Goal: Information Seeking & Learning: Learn about a topic

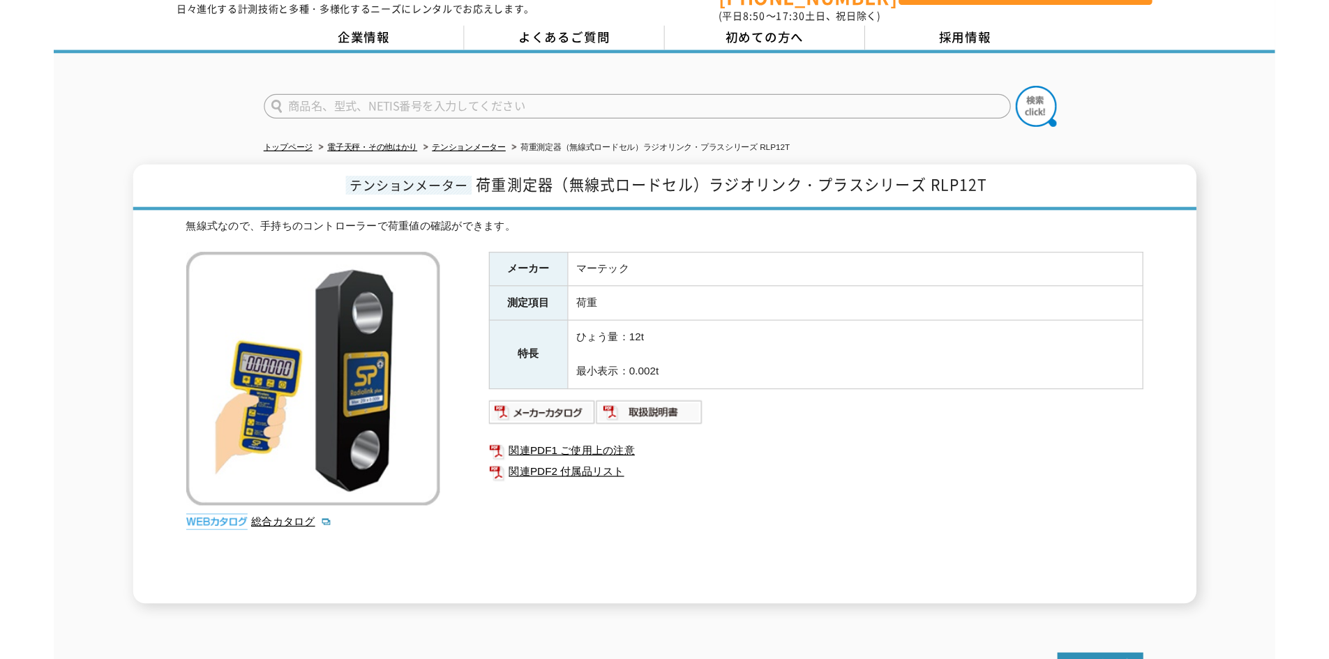
scroll to position [70, 0]
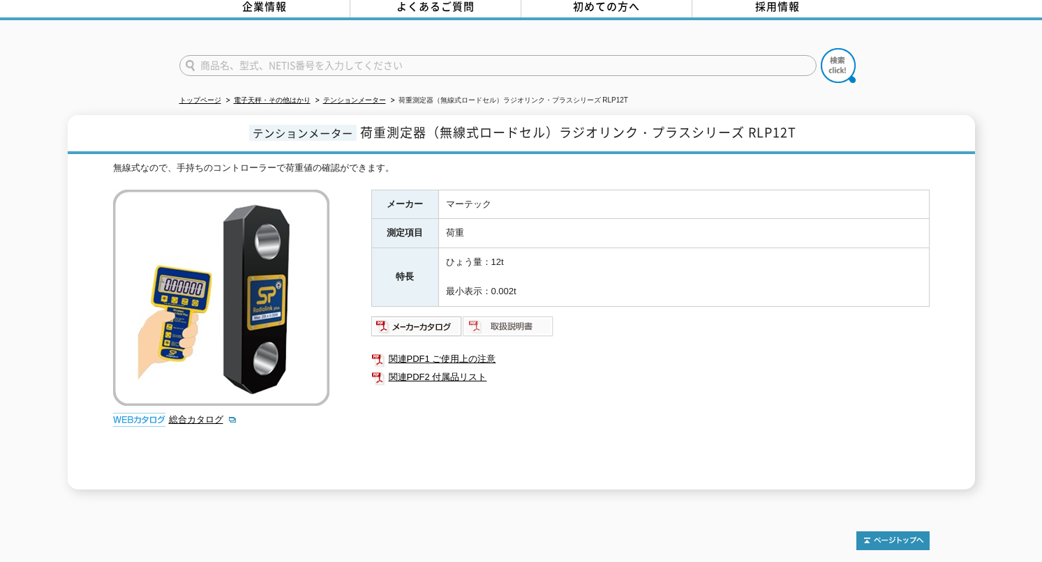
click at [527, 324] on img at bounding box center [508, 326] width 91 height 22
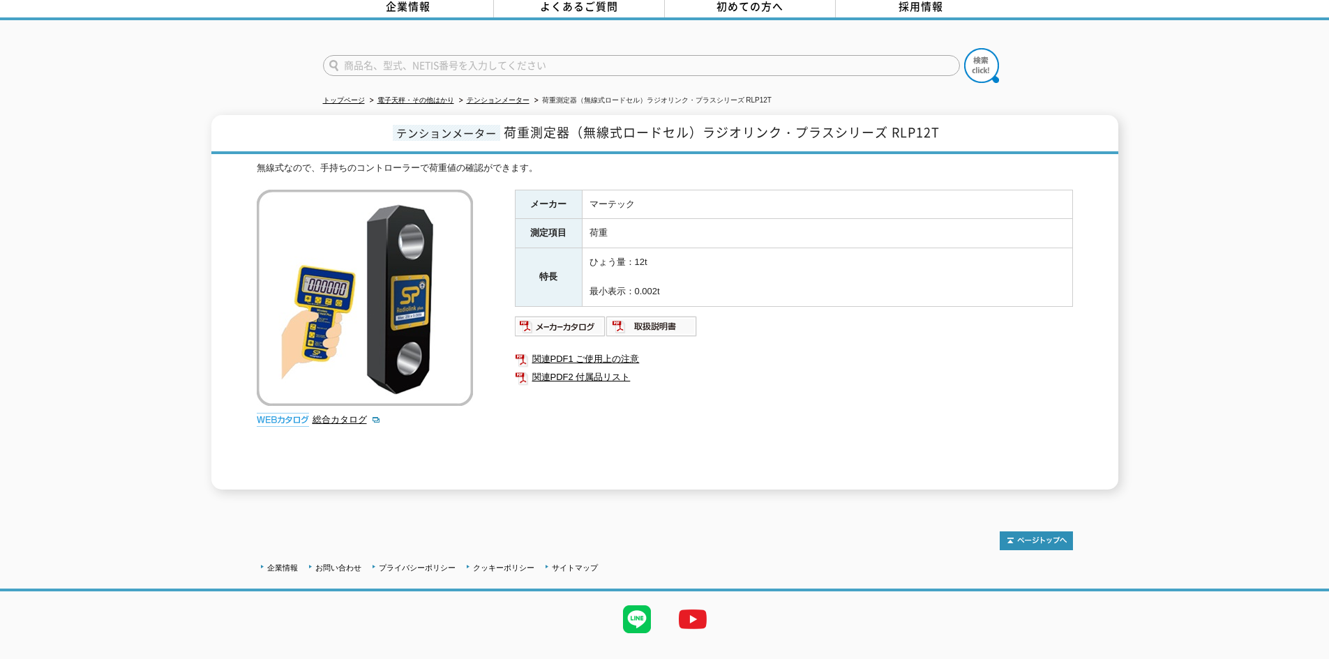
click at [511, 412] on div "無線式なので、手持ちのコントローラーで荷重値の確認ができます。 総合カタログ メーカー マーテック 測定項目 荷重 特長 ひょう量：12t 最小表示：0.00…" at bounding box center [665, 325] width 816 height 329
click at [484, 96] on link "テンションメーター" at bounding box center [498, 100] width 63 height 8
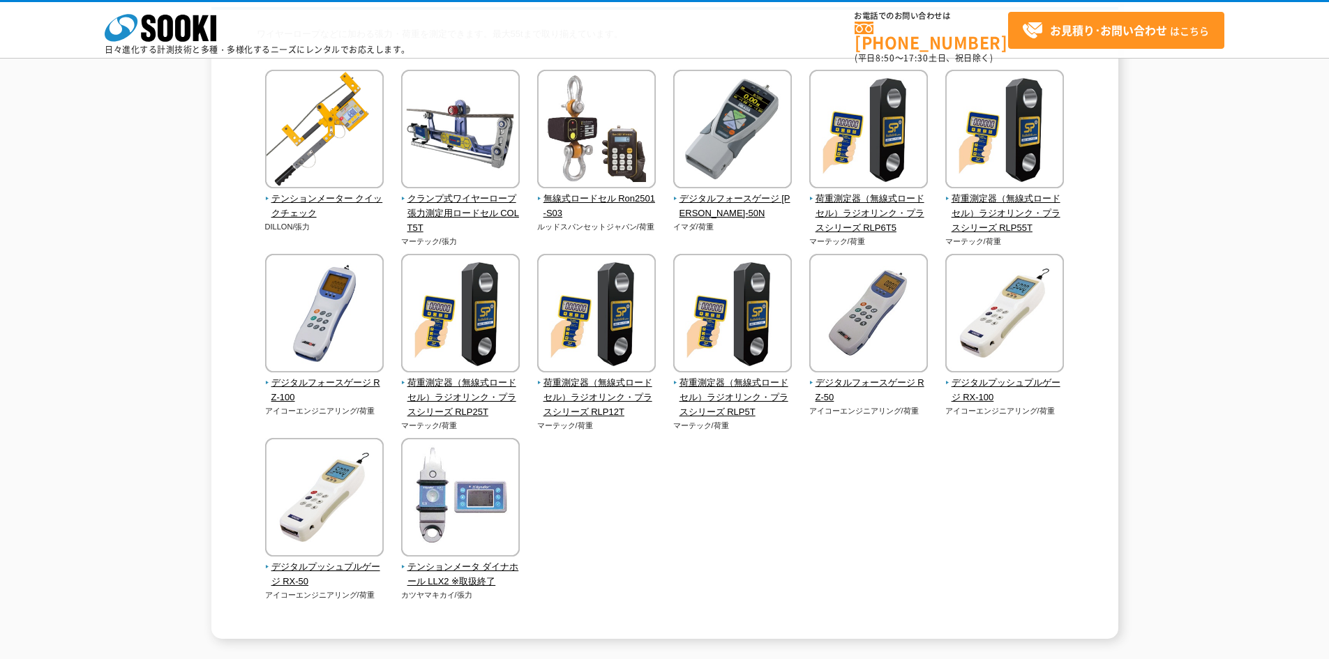
scroll to position [48, 0]
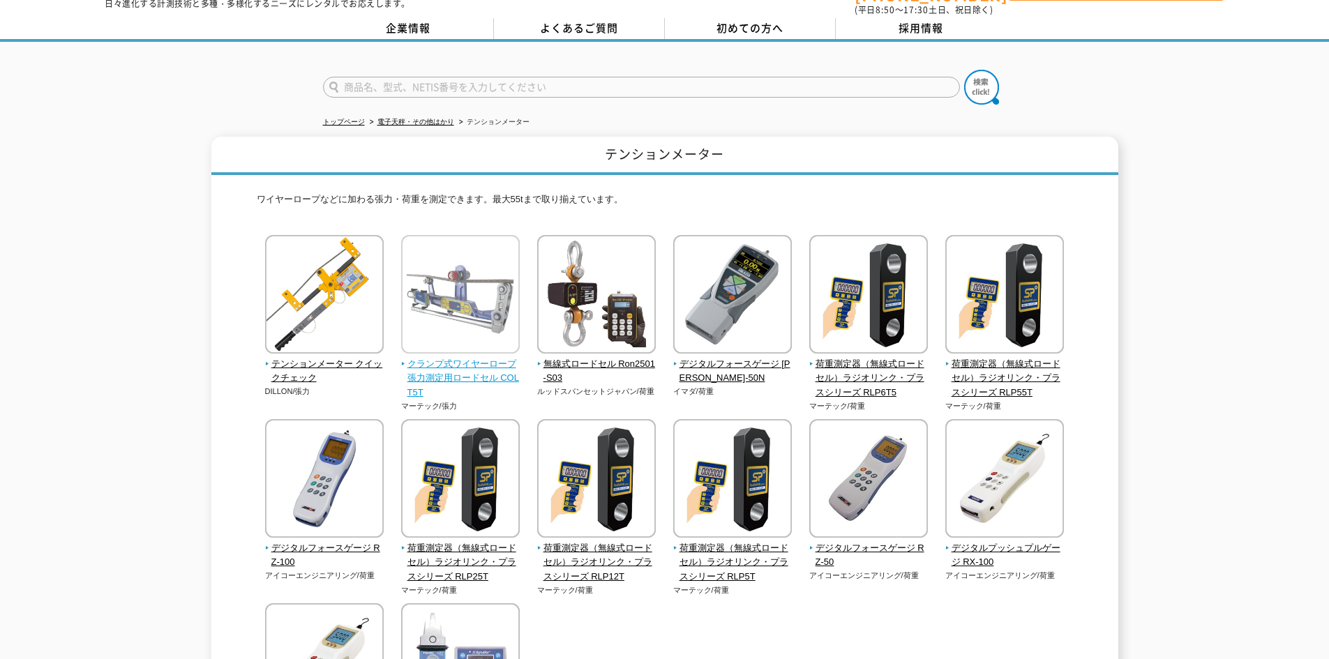
click at [489, 348] on img at bounding box center [460, 296] width 119 height 122
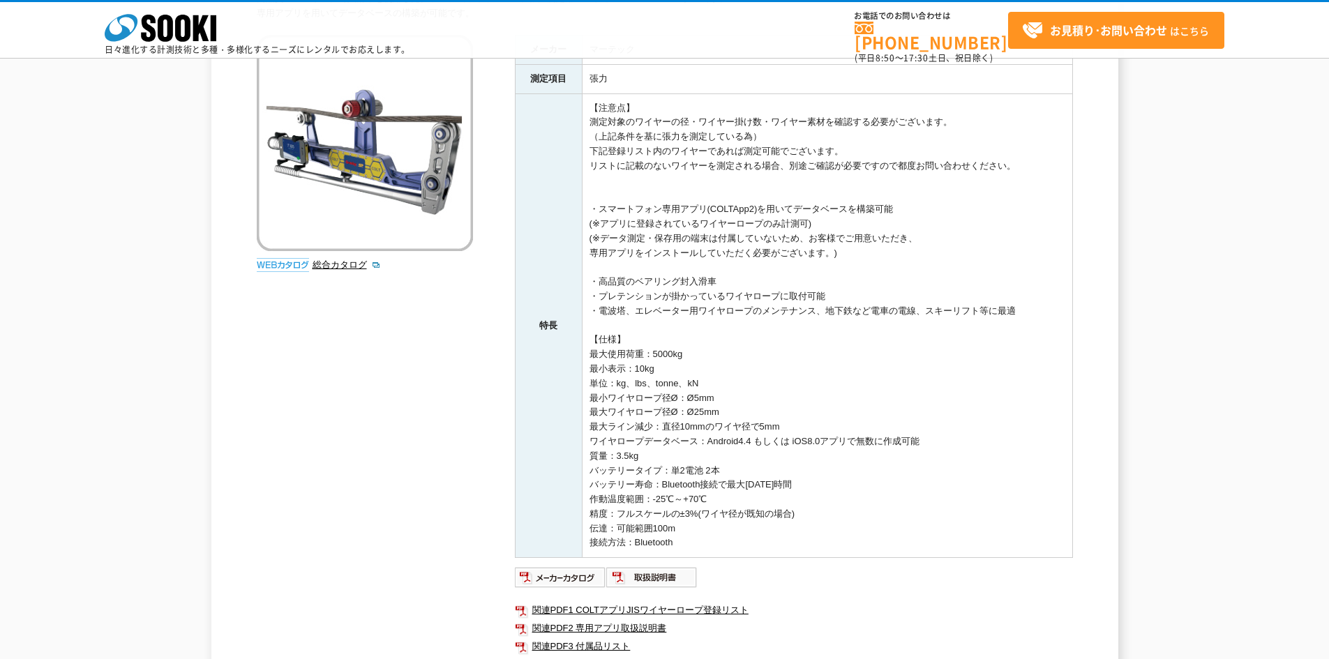
scroll to position [209, 0]
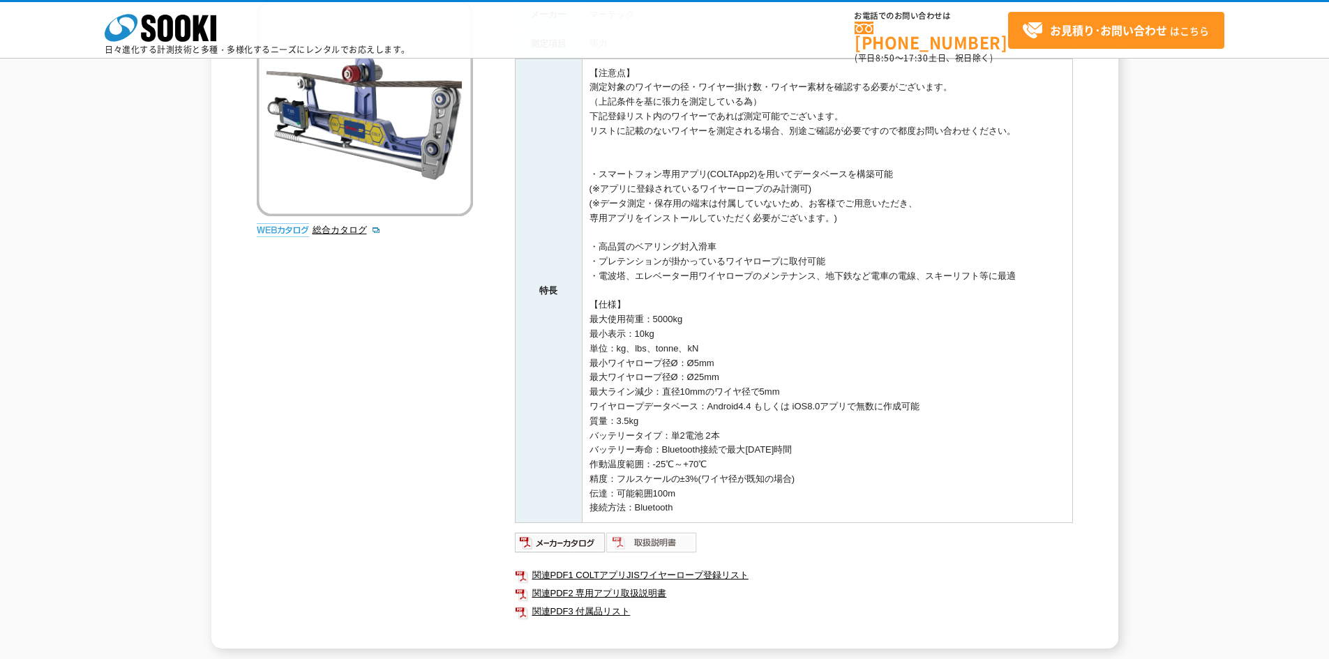
click at [650, 541] on img at bounding box center [651, 543] width 91 height 22
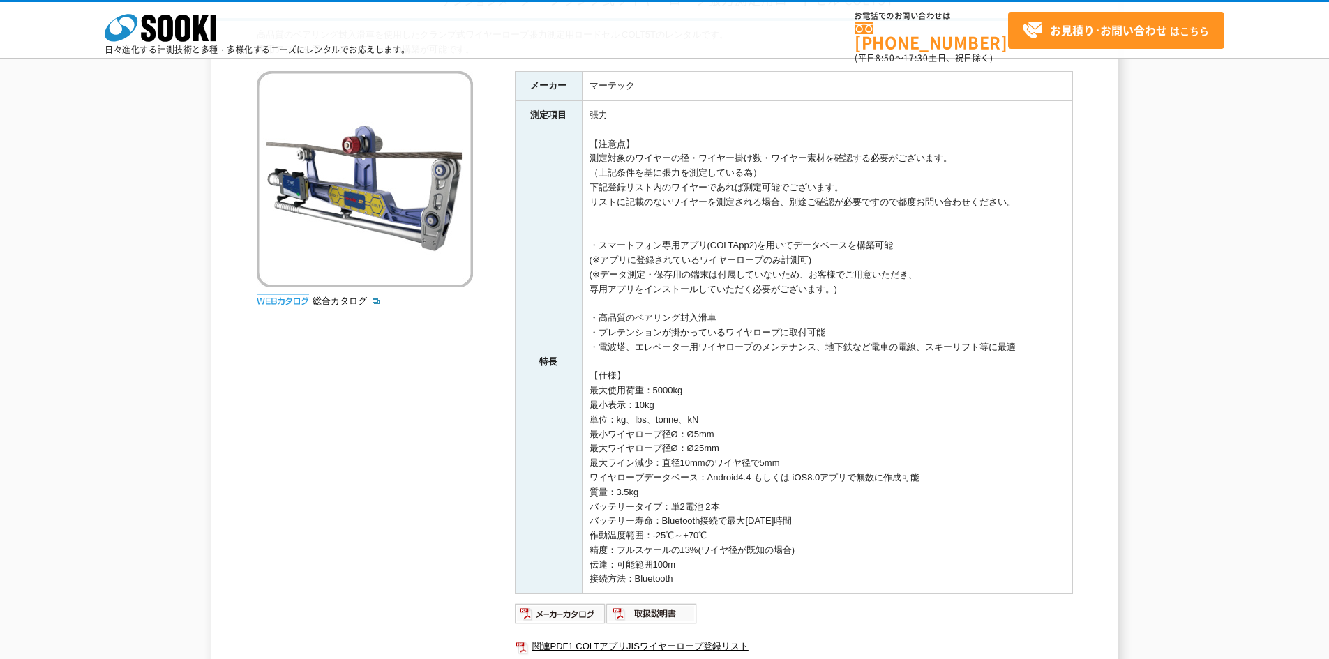
scroll to position [0, 0]
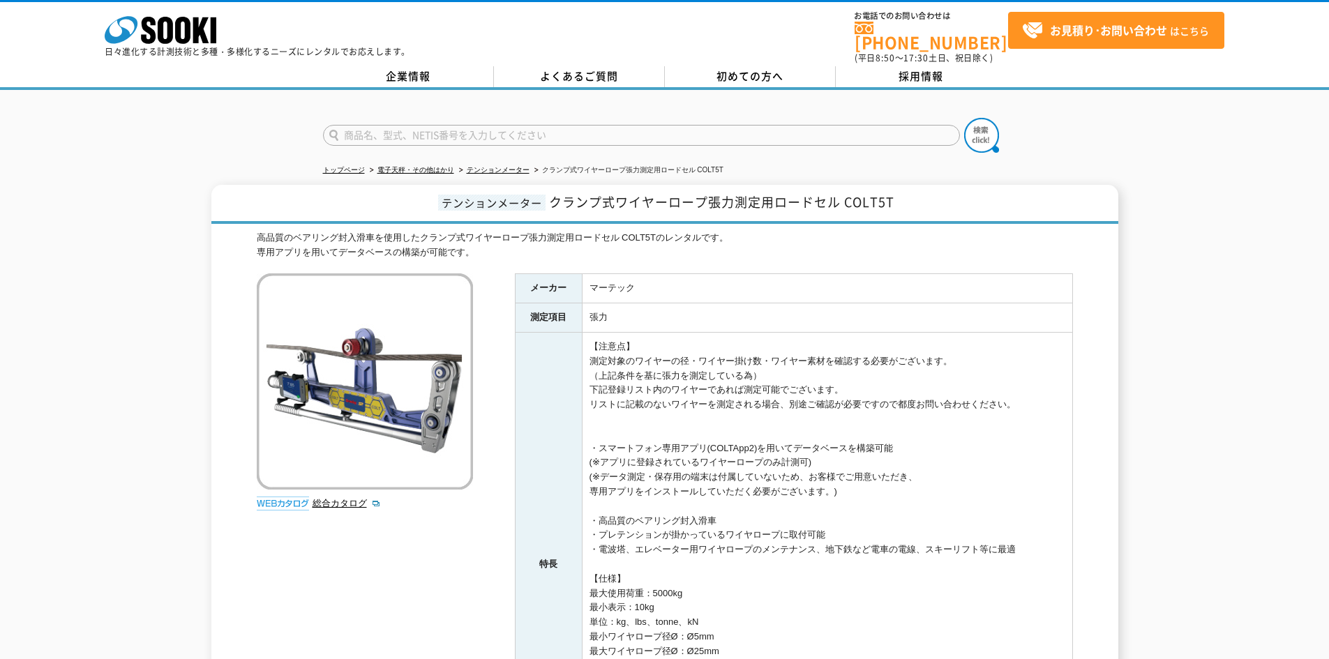
click at [624, 350] on td "【注意点】 測定対象のワイヤーの径・ワイヤー掛け数・ワイヤー素材を確認する必要がございます。 （上記条件を基に張力を測定している為） 下記登録リスト内のワイヤ…" at bounding box center [827, 565] width 491 height 465
